Goal: Find specific page/section: Find specific page/section

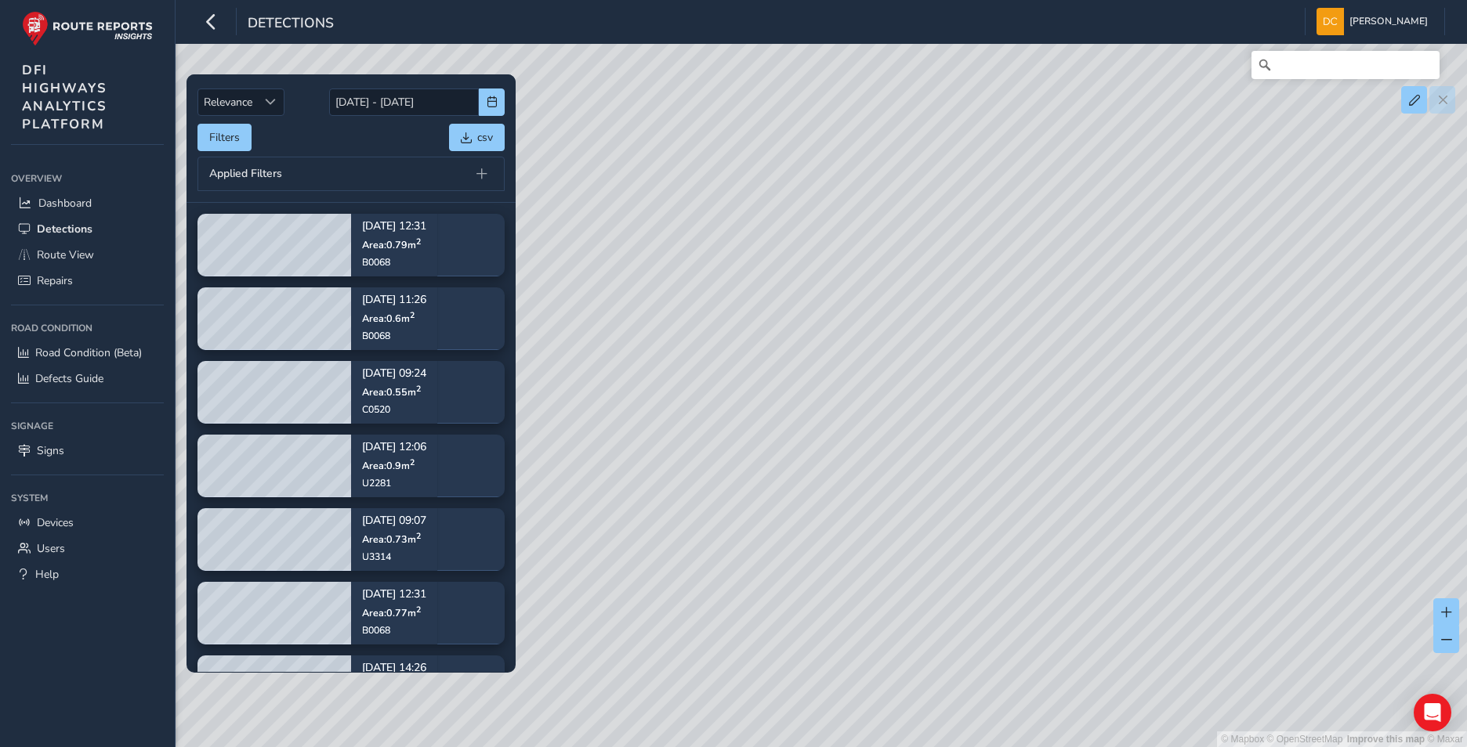
click at [1015, 212] on div "© Mapbox © OpenStreetMap Improve this map © Maxar" at bounding box center [733, 373] width 1467 height 747
click at [480, 175] on span at bounding box center [481, 173] width 11 height 11
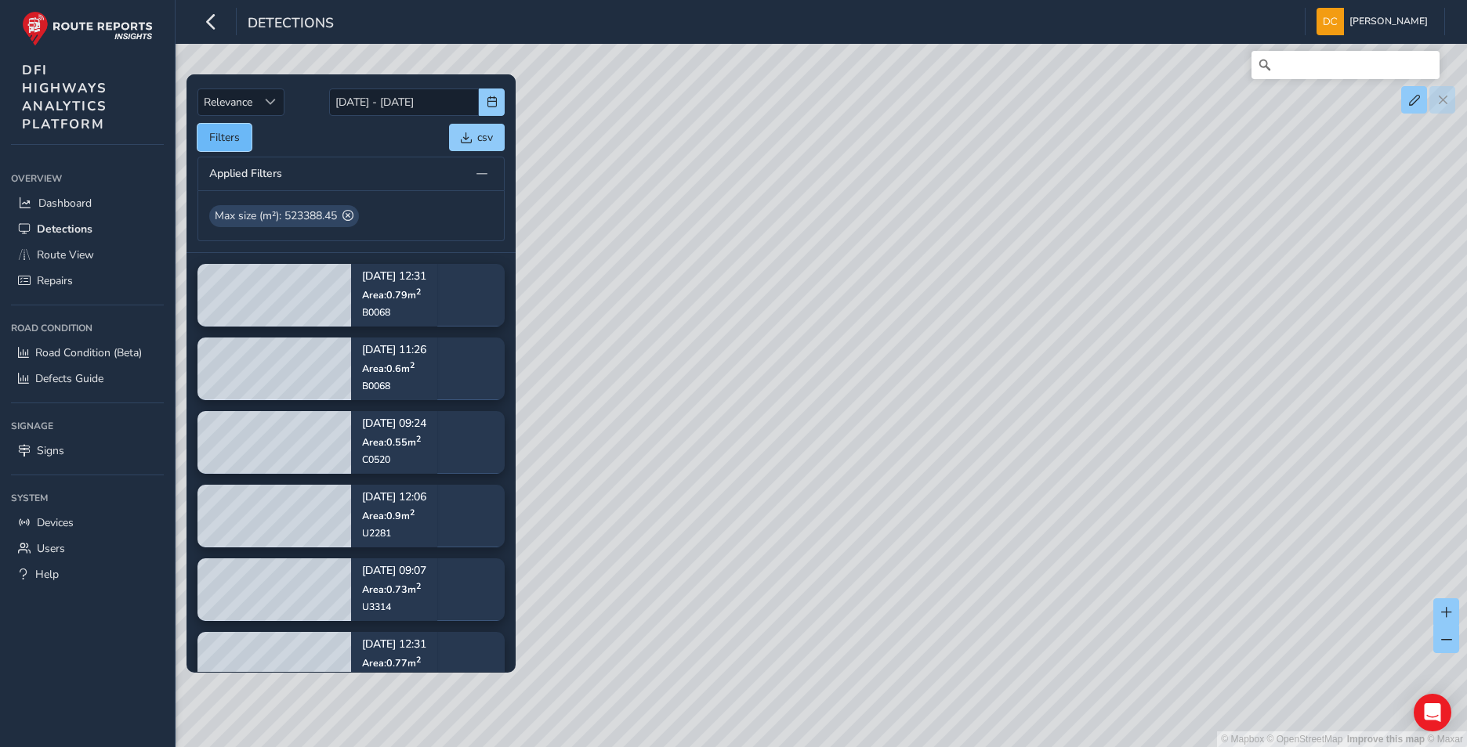
click at [220, 140] on button "Filters" at bounding box center [224, 137] width 54 height 27
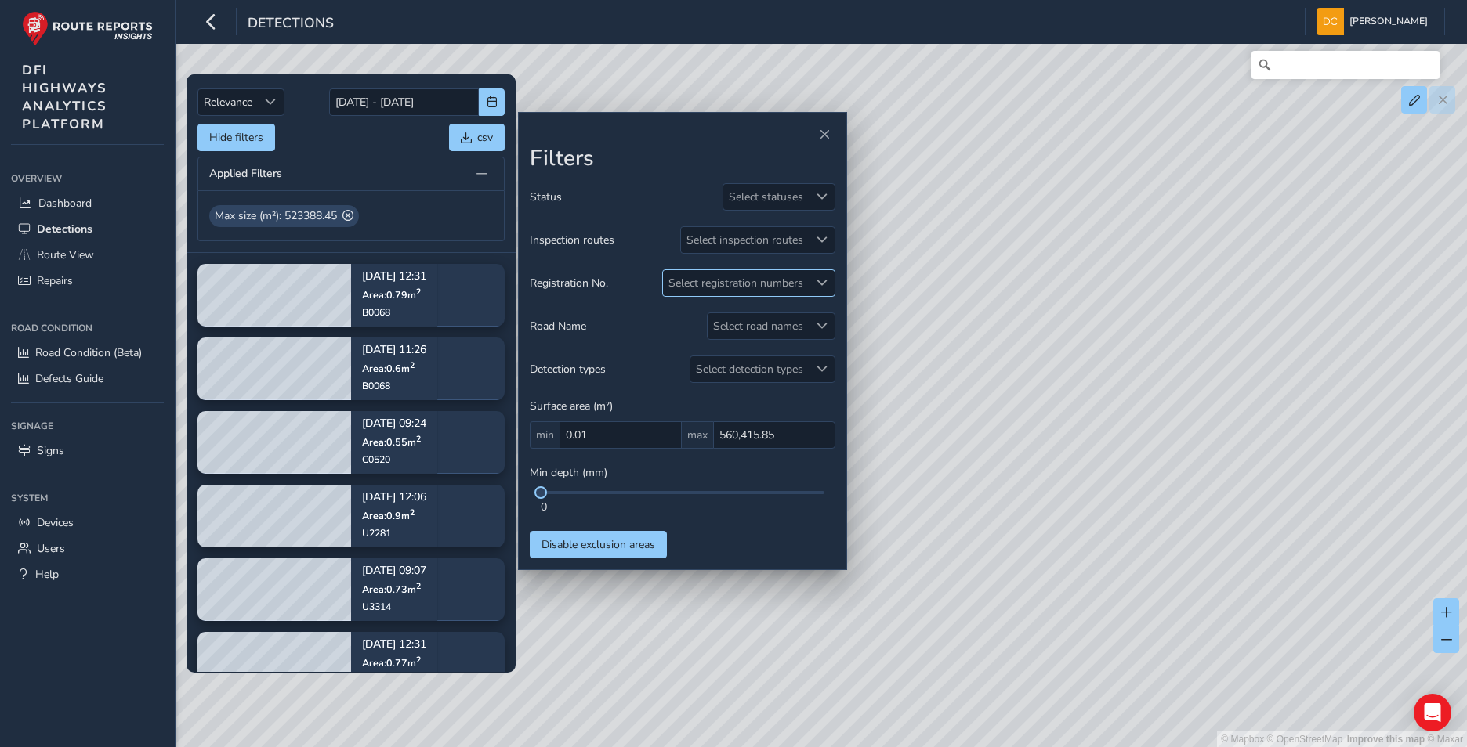
click at [817, 282] on span at bounding box center [821, 282] width 11 height 11
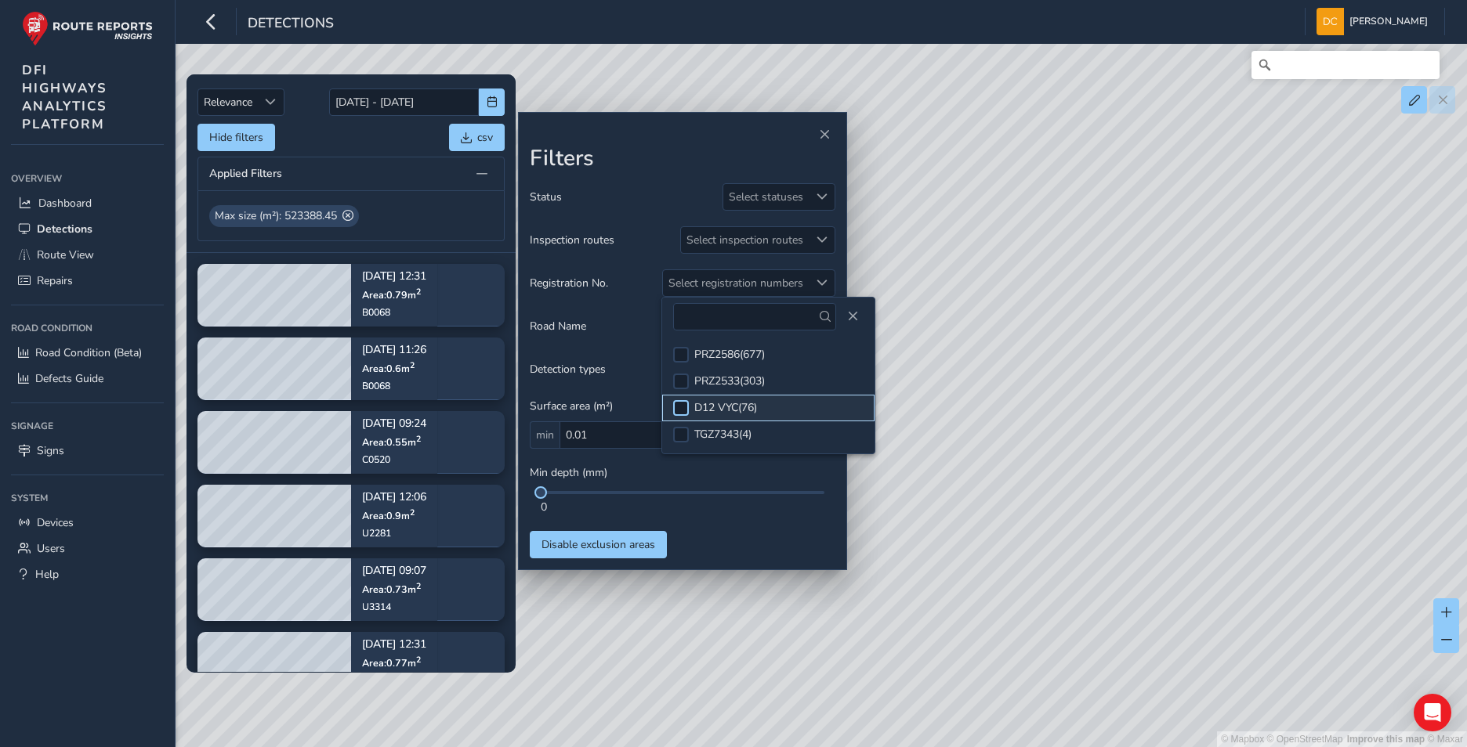
click at [686, 404] on div at bounding box center [681, 408] width 16 height 16
click at [820, 130] on span "Close" at bounding box center [824, 134] width 11 height 11
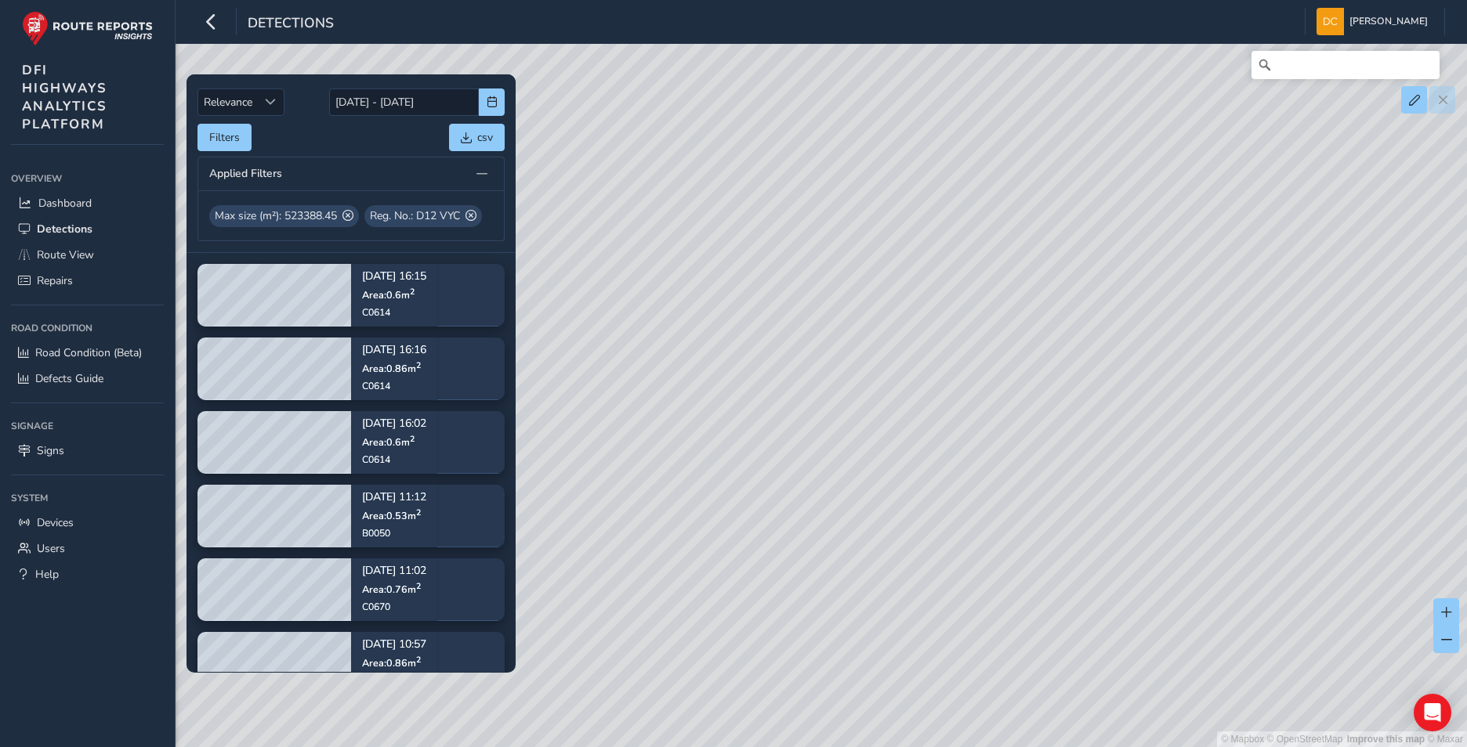
click at [1059, 323] on div "© Mapbox © OpenStreetMap Improve this map © Maxar" at bounding box center [733, 373] width 1467 height 747
click at [64, 254] on span "Route View" at bounding box center [65, 255] width 57 height 15
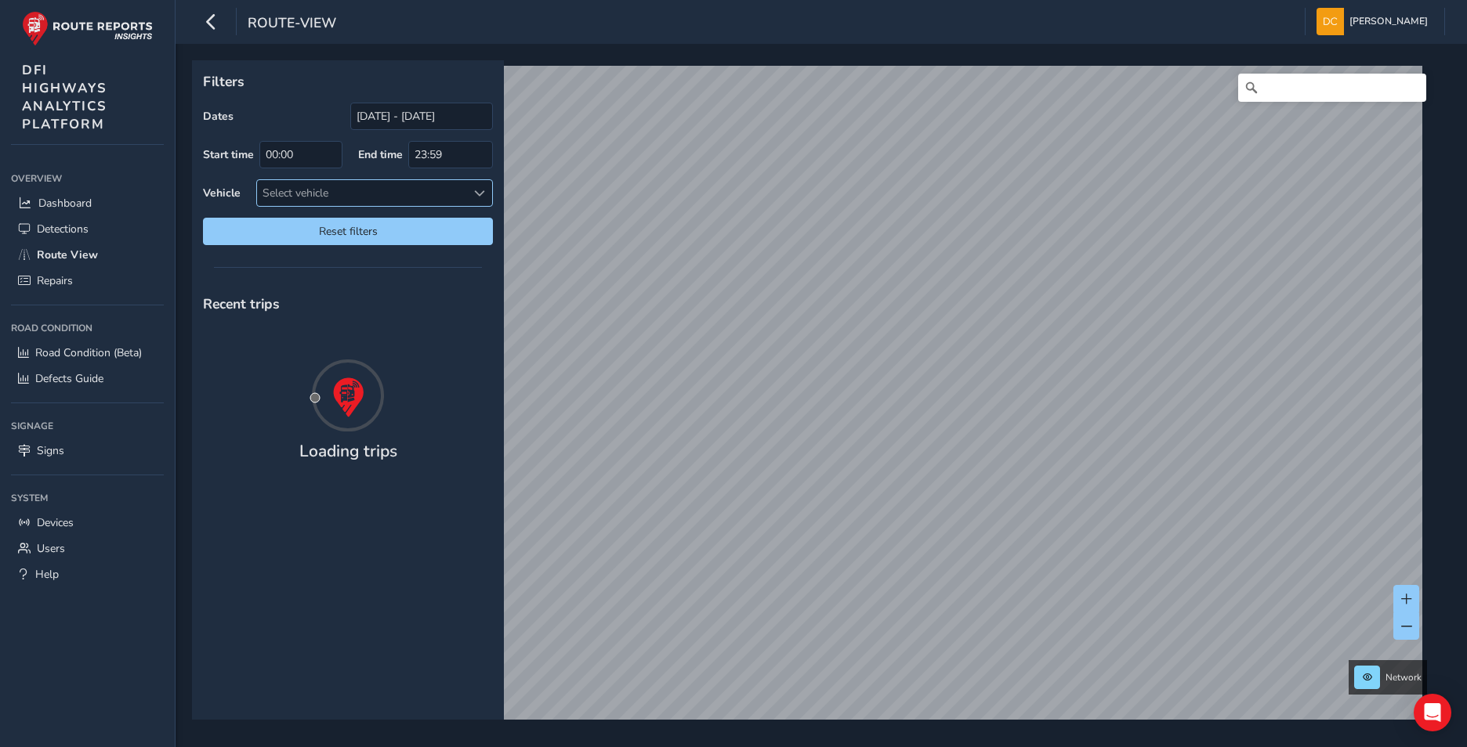
click at [480, 189] on span at bounding box center [479, 193] width 11 height 11
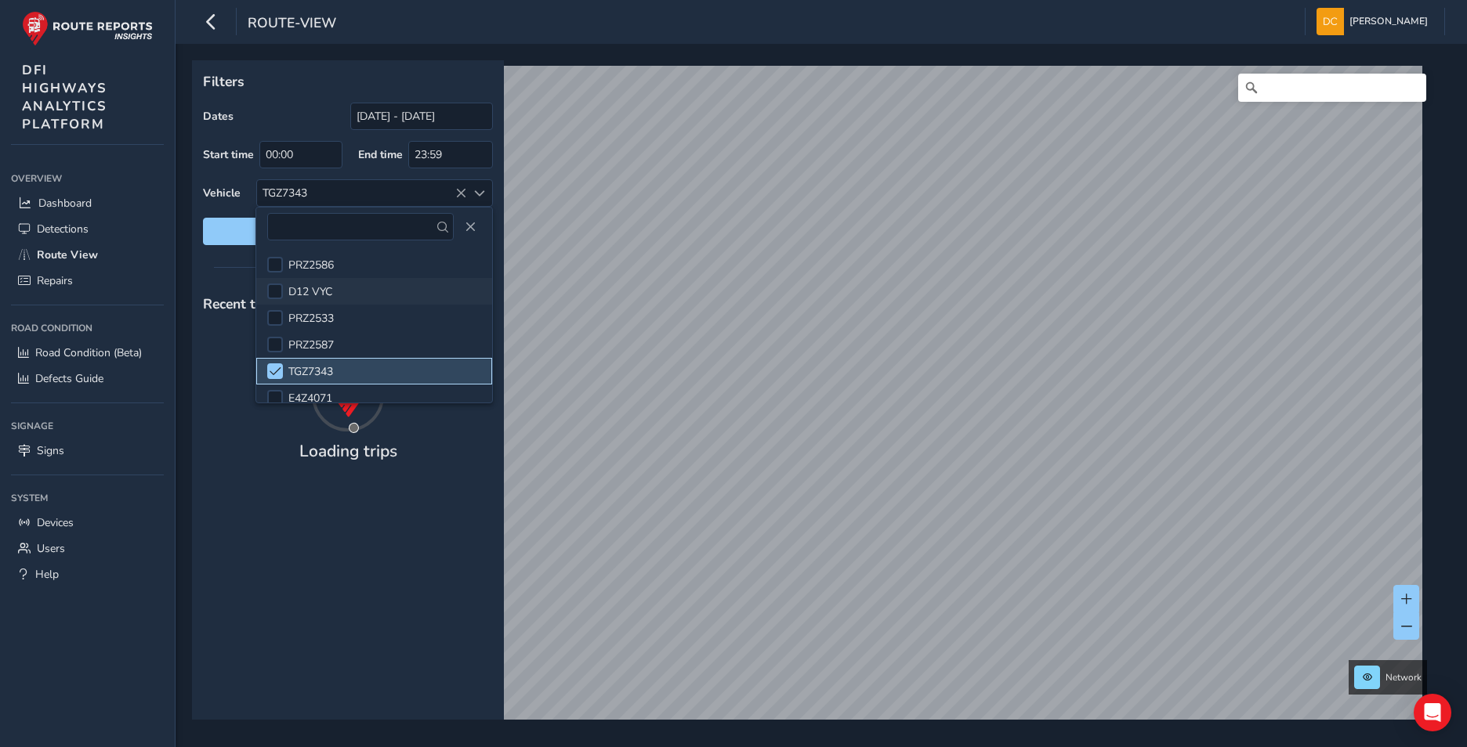
click at [273, 367] on span at bounding box center [276, 371] width 12 height 11
click at [277, 289] on div at bounding box center [275, 292] width 16 height 16
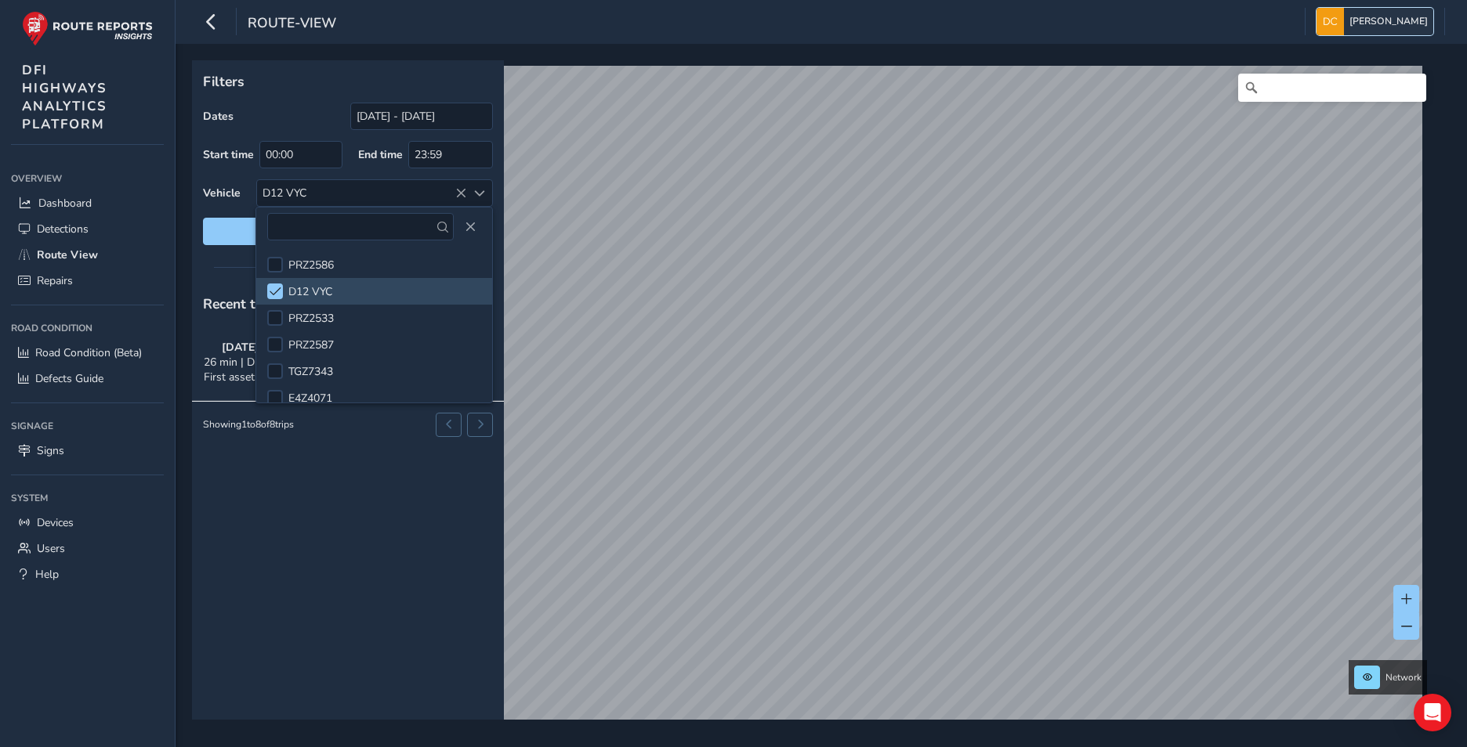
click at [1391, 24] on span "[PERSON_NAME]" at bounding box center [1388, 21] width 78 height 27
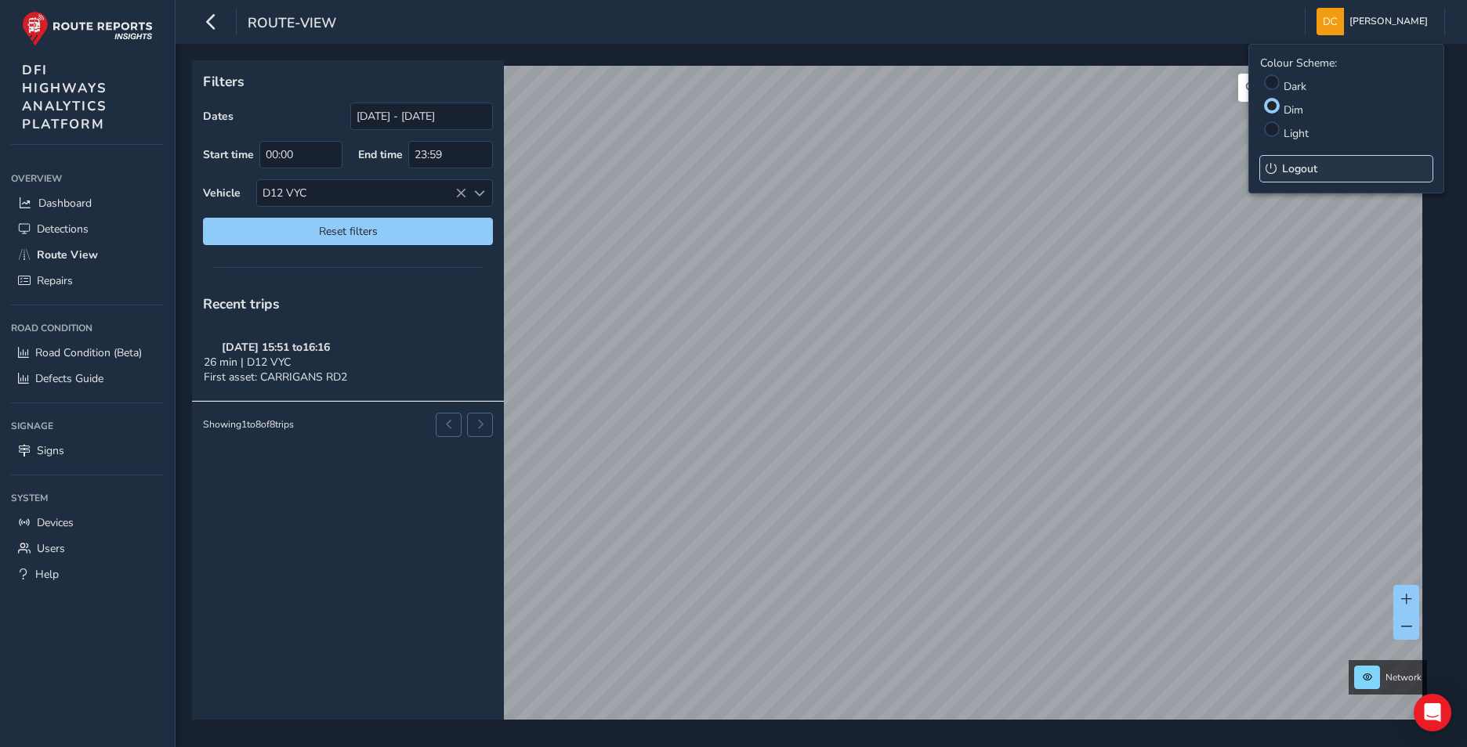
click at [1309, 166] on span "Logout" at bounding box center [1299, 168] width 35 height 15
